Goal: Information Seeking & Learning: Compare options

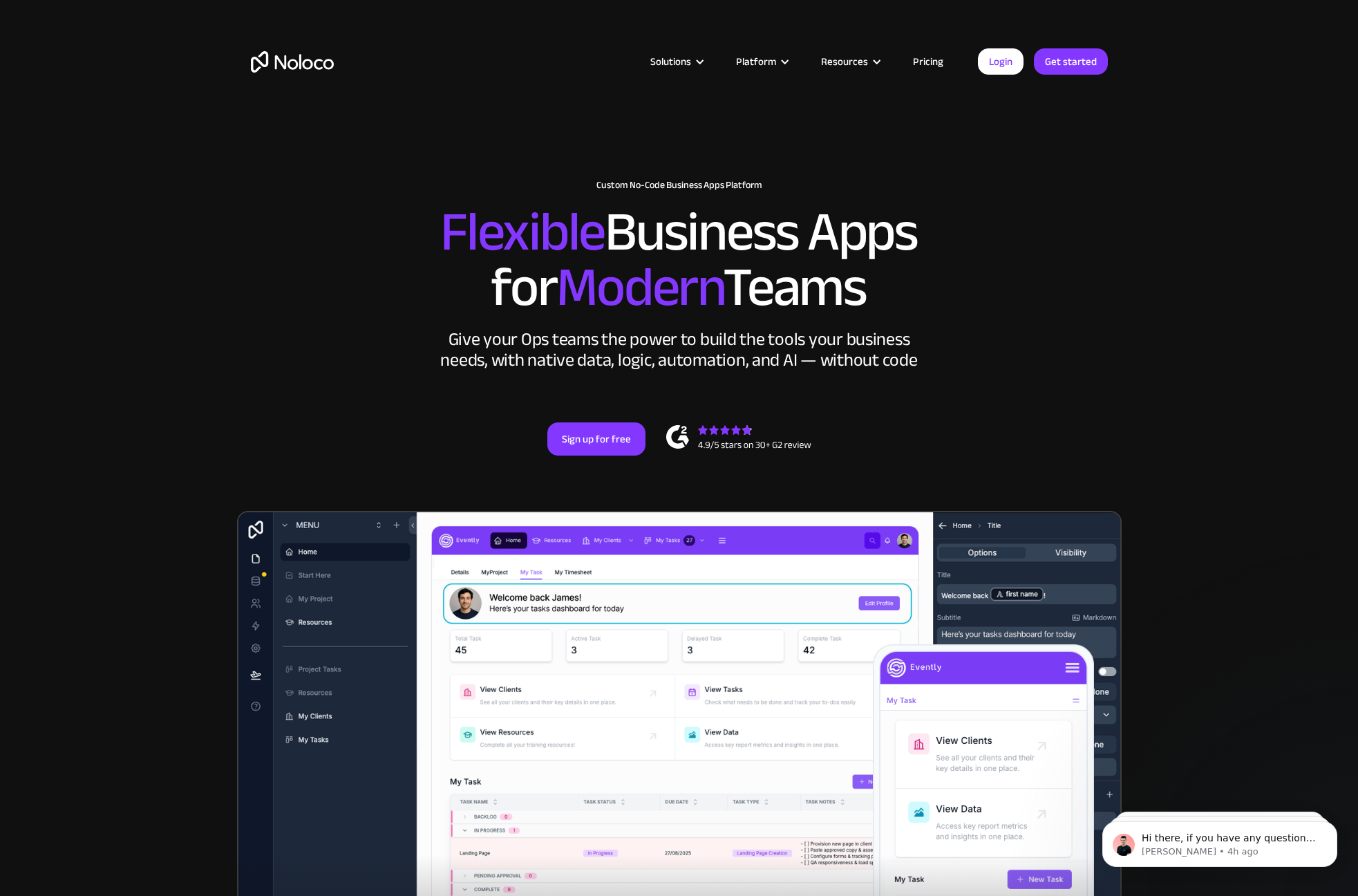
click at [922, 62] on link "Pricing" at bounding box center [928, 61] width 65 height 18
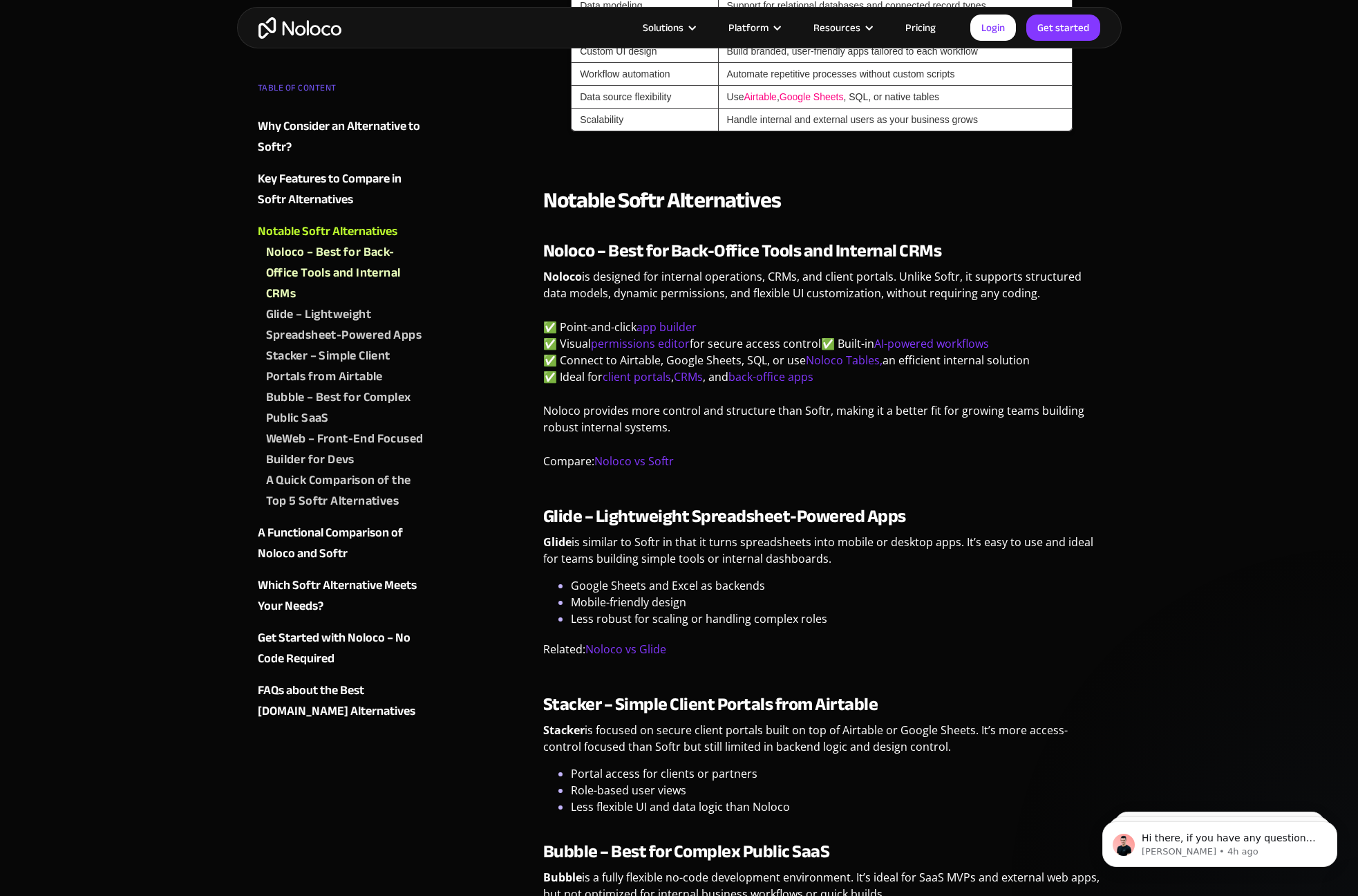
scroll to position [1341, 0]
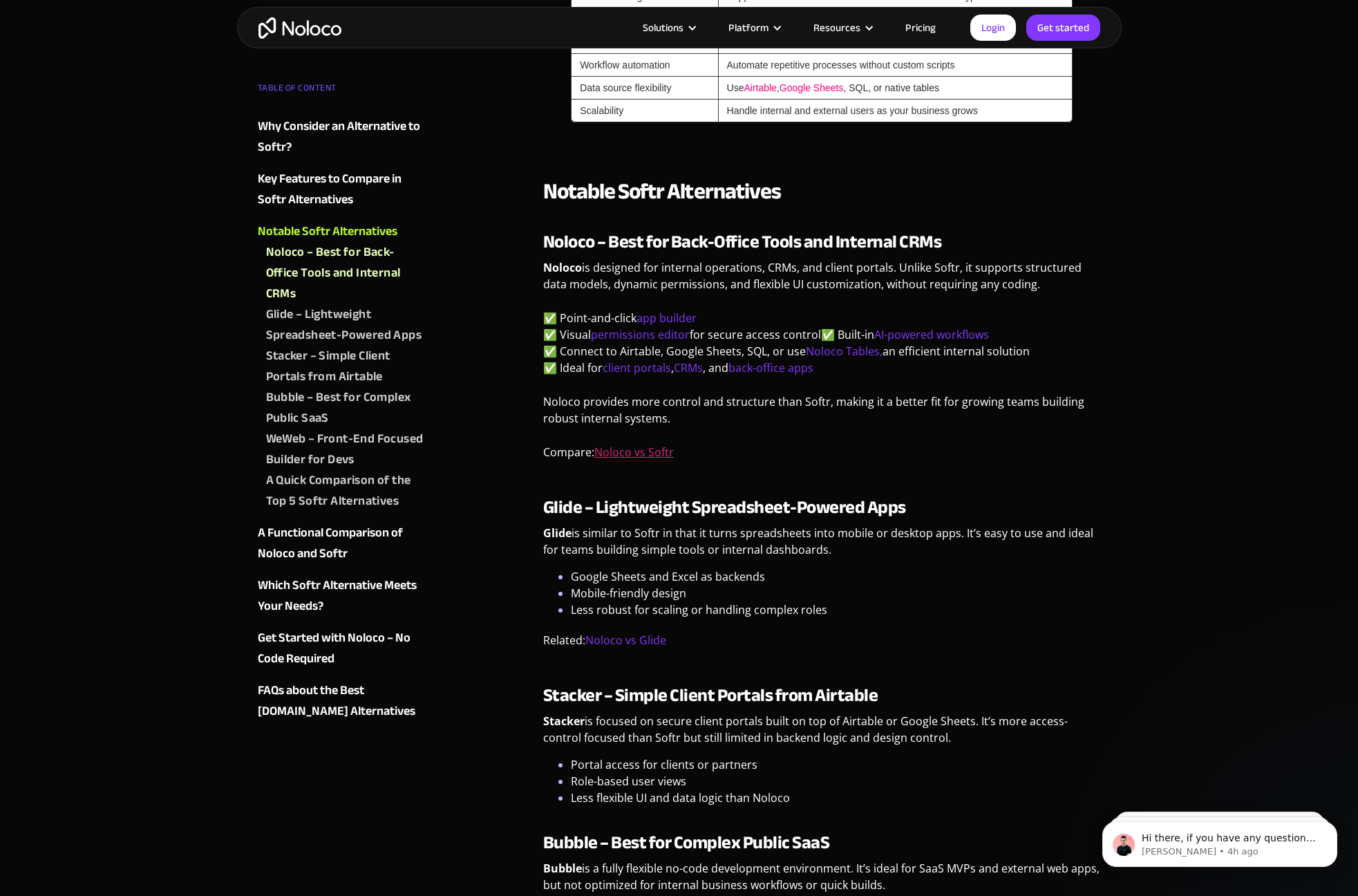
click at [667, 453] on link "Noloco vs Softr" at bounding box center [634, 452] width 80 height 15
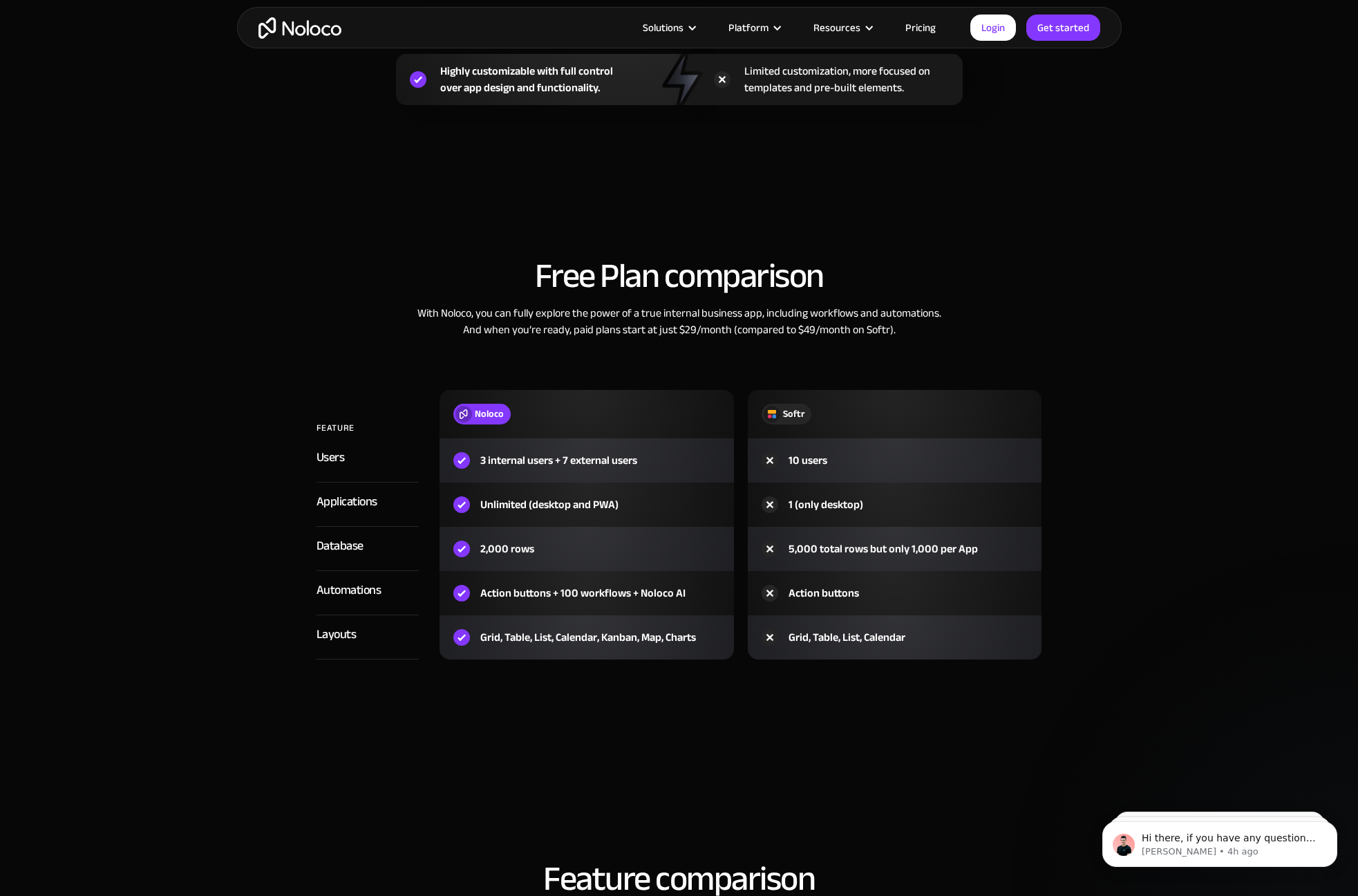
scroll to position [1403, 0]
